Goal: Transaction & Acquisition: Register for event/course

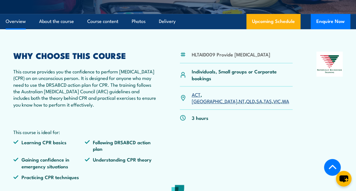
scroll to position [142, 0]
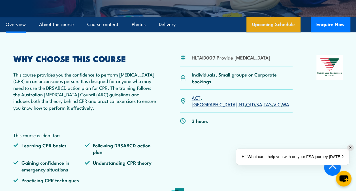
click at [279, 32] on link "Upcoming Schedule" at bounding box center [274, 24] width 54 height 15
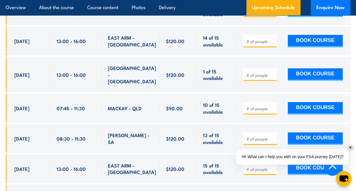
scroll to position [1153, 0]
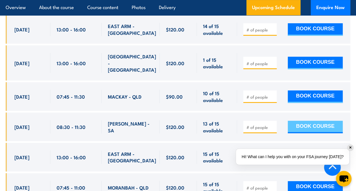
click at [305, 131] on button "BOOK COURSE" at bounding box center [315, 127] width 55 height 12
type input "1"
click at [272, 130] on input "1" at bounding box center [261, 127] width 28 height 6
click at [305, 131] on button "BOOK COURSE" at bounding box center [315, 127] width 55 height 12
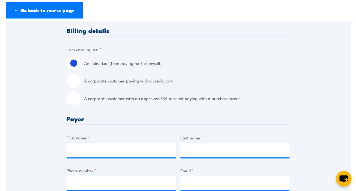
scroll to position [170, 0]
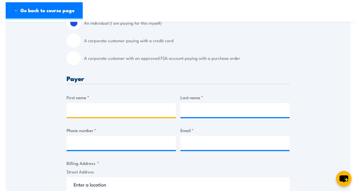
click at [78, 111] on input "First name *" at bounding box center [121, 110] width 109 height 14
type input "[PERSON_NAME]"
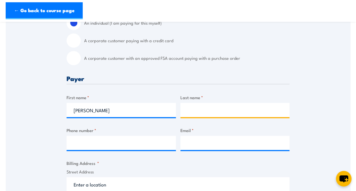
click at [199, 111] on input "Last name *" at bounding box center [235, 110] width 109 height 14
type input "Kolizos"
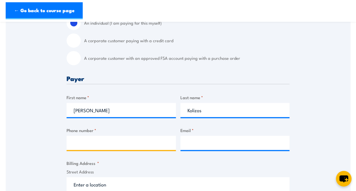
click at [76, 142] on input "Phone number *" at bounding box center [121, 143] width 109 height 14
type input "0483062591"
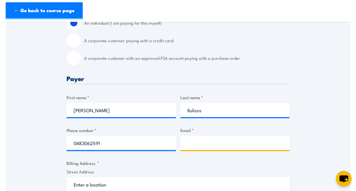
click at [189, 144] on input "Email *" at bounding box center [235, 143] width 109 height 14
click at [190, 145] on input "Email *" at bounding box center [235, 143] width 109 height 14
type input "[PERSON_NAME][EMAIL_ADDRESS][DOMAIN_NAME]"
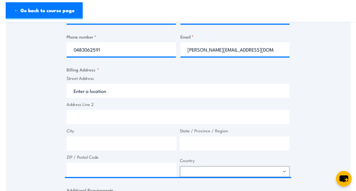
scroll to position [255, 0]
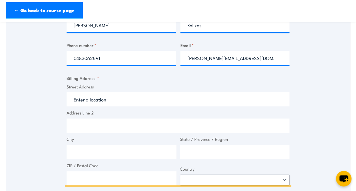
click at [87, 98] on input "Street Address" at bounding box center [178, 99] width 223 height 14
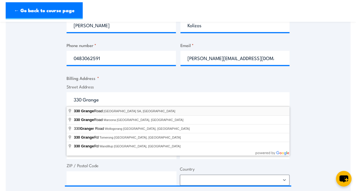
type input "[STREET_ADDRESS]"
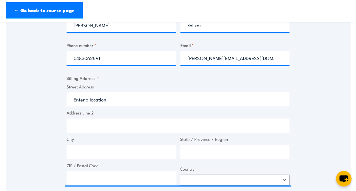
type input "[STREET_ADDRESS]"
type input "[GEOGRAPHIC_DATA]"
type input "5025"
select select "[GEOGRAPHIC_DATA]"
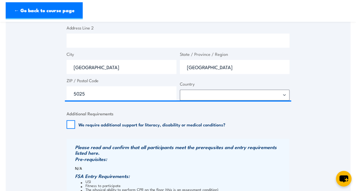
scroll to position [369, 0]
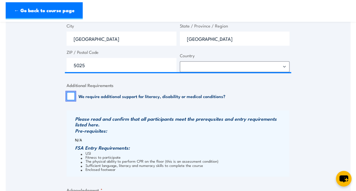
click at [71, 95] on input "We require additional support for literacy, disability or medical conditions?" at bounding box center [71, 96] width 9 height 9
checkbox input "true"
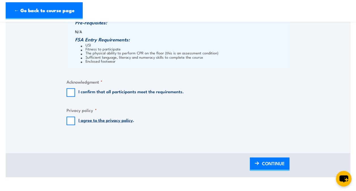
scroll to position [482, 0]
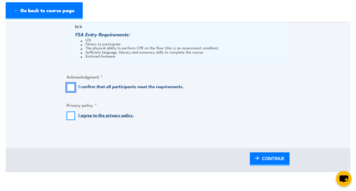
click at [70, 87] on input "I confirm that all participants meet the requirements." at bounding box center [71, 87] width 9 height 9
checkbox input "true"
click at [72, 117] on input "I agree to the privacy policy ." at bounding box center [71, 115] width 9 height 9
checkbox input "true"
click at [273, 156] on span "CONTINUE" at bounding box center [273, 158] width 23 height 15
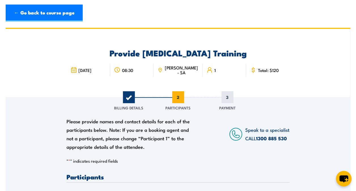
scroll to position [0, 0]
